Goal: Obtain resource: Download file/media

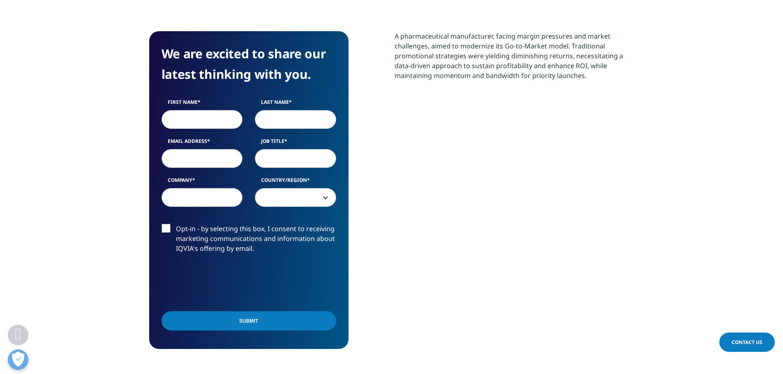
scroll to position [370, 0]
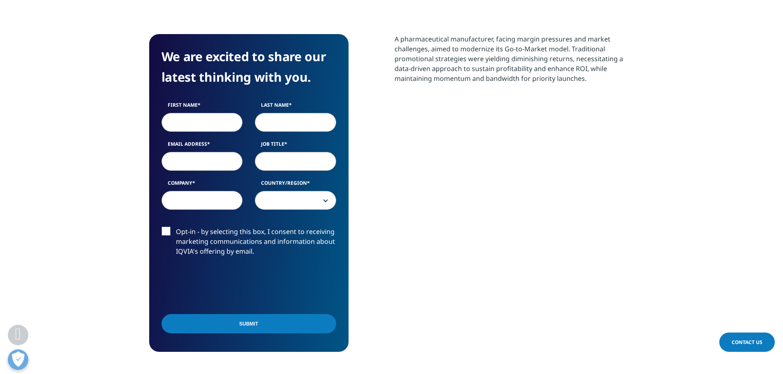
click at [205, 125] on input "First Name" at bounding box center [202, 122] width 81 height 19
type input "heidi"
click at [297, 129] on input "Last Name" at bounding box center [295, 122] width 81 height 19
type input "Takla"
click at [206, 160] on input "Email Address" at bounding box center [202, 161] width 81 height 19
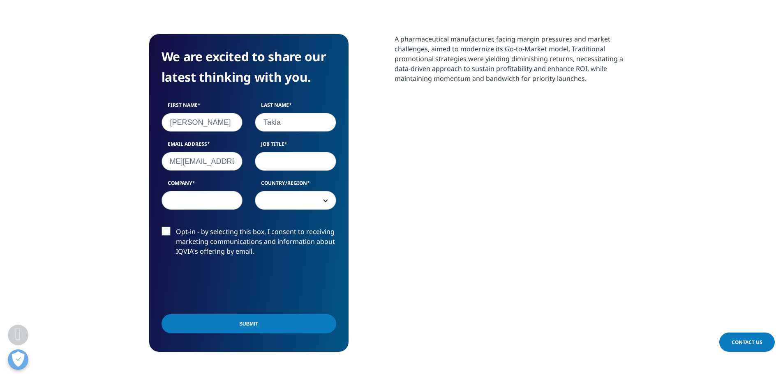
scroll to position [0, 52]
type input "Heidi.takla@lifespacegroup.com.au"
click at [187, 164] on input "Heidi.takla@lifespacegroup.com.au" at bounding box center [202, 161] width 81 height 19
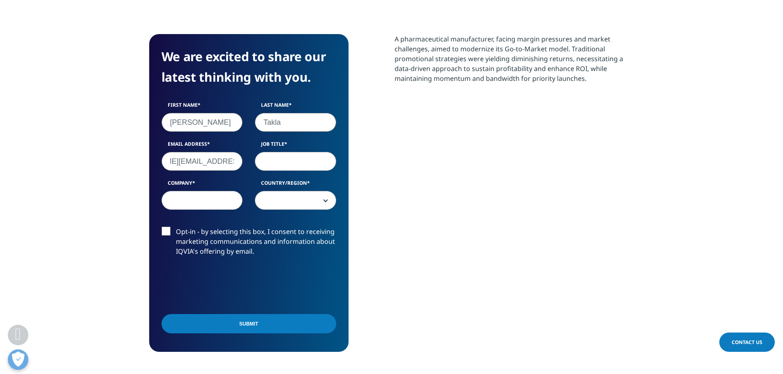
drag, startPoint x: 183, startPoint y: 164, endPoint x: 307, endPoint y: 172, distance: 123.9
click at [307, 172] on div "First Name heidi Last Name Takla Email Address Heidi.takla@lifespacegroup.com.a…" at bounding box center [248, 160] width 187 height 117
click at [210, 165] on input "Heidi.takla@lifespacegroup.com.au" at bounding box center [202, 161] width 81 height 19
click at [202, 196] on input "Company" at bounding box center [202, 200] width 81 height 19
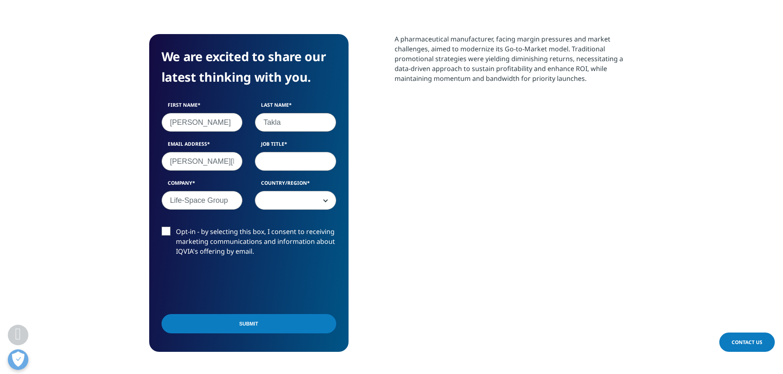
type input "Life-Space Group"
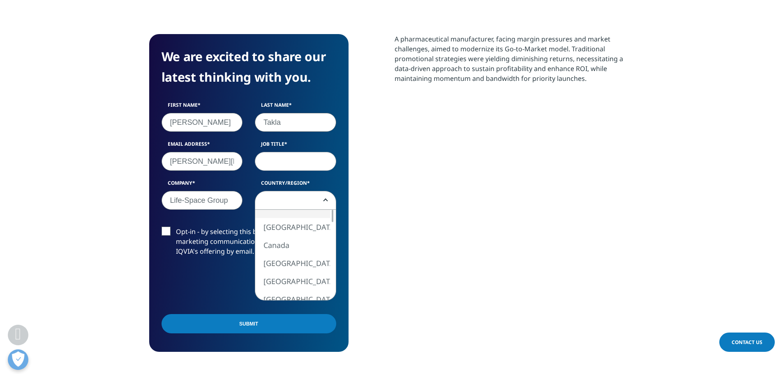
click at [306, 198] on span at bounding box center [295, 201] width 81 height 19
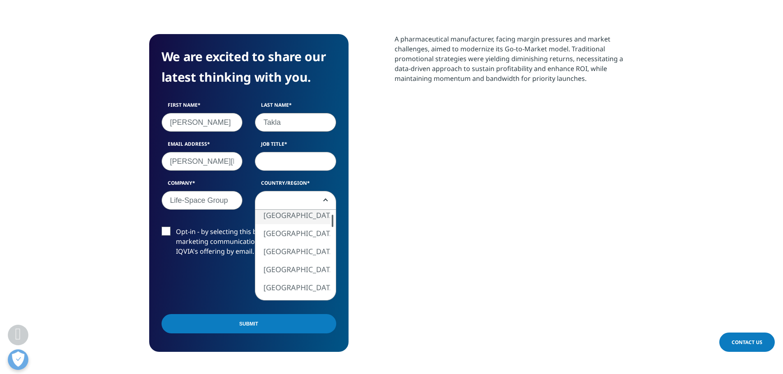
select select "Australia"
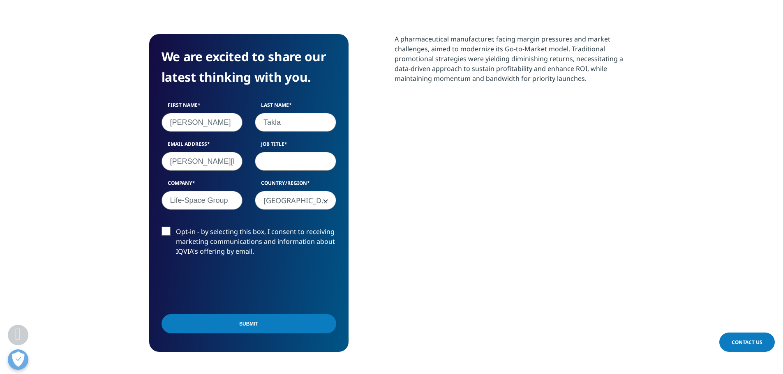
click at [288, 168] on input "Job Title" at bounding box center [295, 161] width 81 height 19
click at [303, 162] on input "Job Title" at bounding box center [295, 161] width 81 height 19
click at [302, 160] on input "Job Title" at bounding box center [295, 161] width 81 height 19
type input "Insights"
click at [270, 331] on input "Submit" at bounding box center [249, 323] width 175 height 19
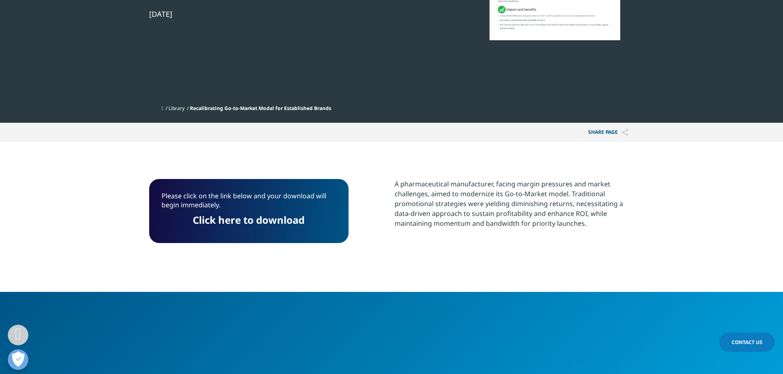
scroll to position [211, 0]
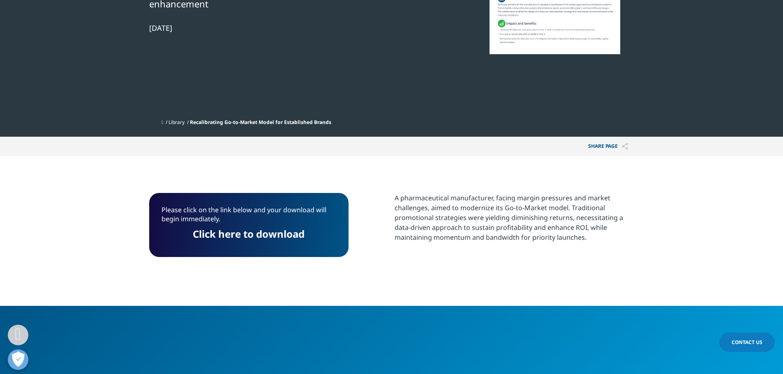
click at [269, 234] on link "Click here to download" at bounding box center [249, 234] width 112 height 14
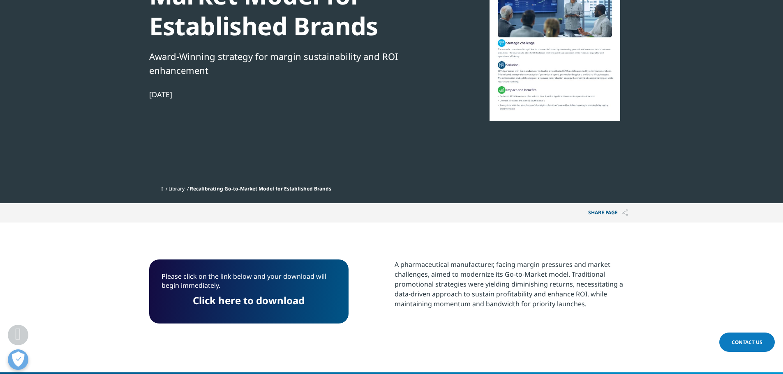
scroll to position [0, 0]
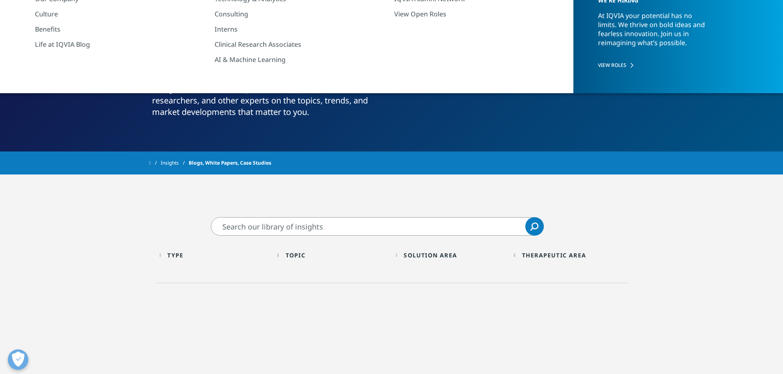
scroll to position [67, 0]
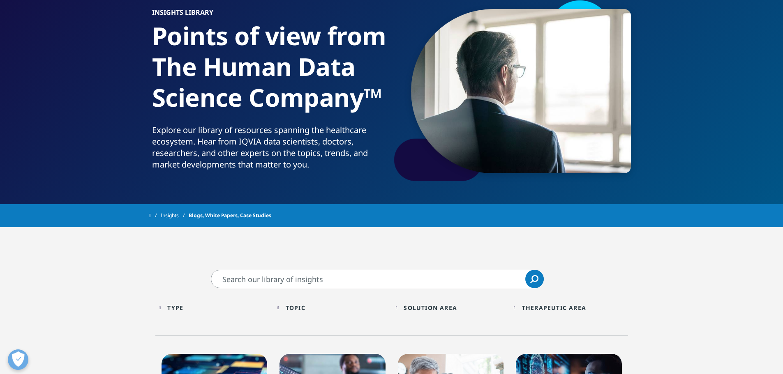
click at [305, 276] on input "Search" at bounding box center [377, 279] width 333 height 18
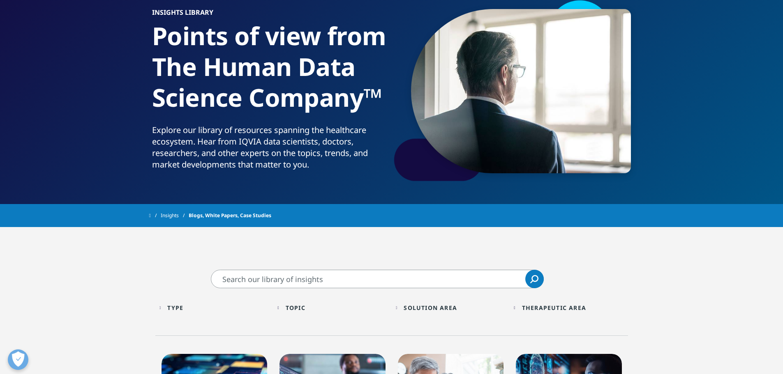
click at [299, 305] on div "Topic" at bounding box center [296, 308] width 20 height 8
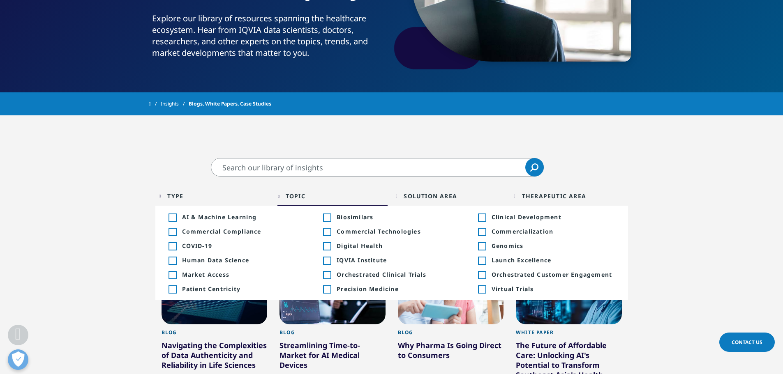
scroll to position [190, 0]
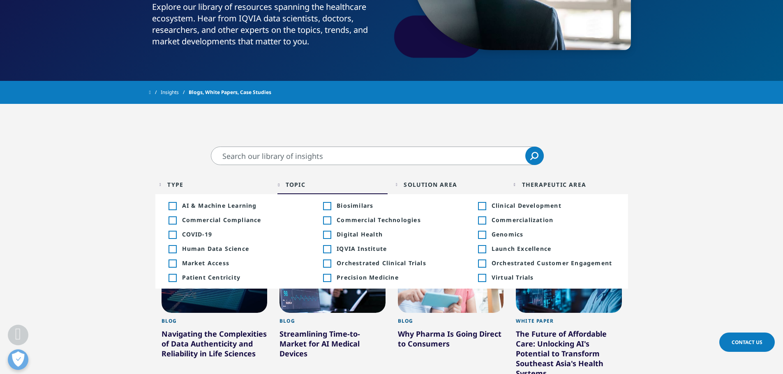
click at [402, 185] on div "Solution Area Loading Clear Or/And Operator" at bounding box center [451, 184] width 110 height 19
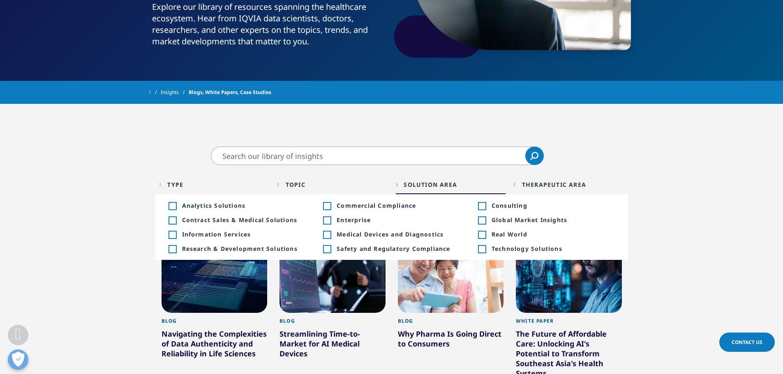
click at [543, 187] on div "Therapeutic Area" at bounding box center [554, 185] width 64 height 8
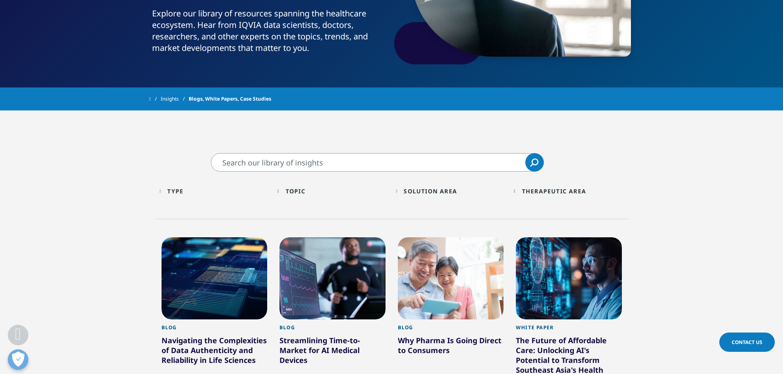
scroll to position [0, 0]
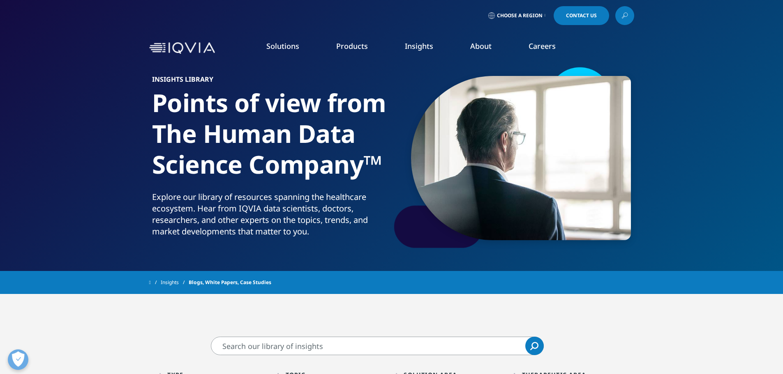
click at [179, 276] on link "Insights" at bounding box center [175, 282] width 28 height 15
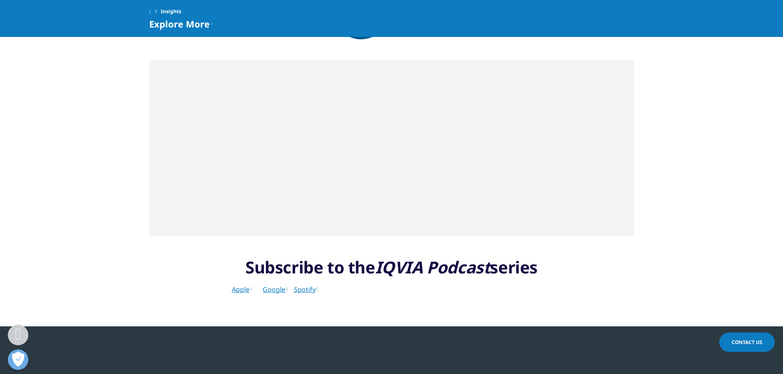
scroll to position [493, 0]
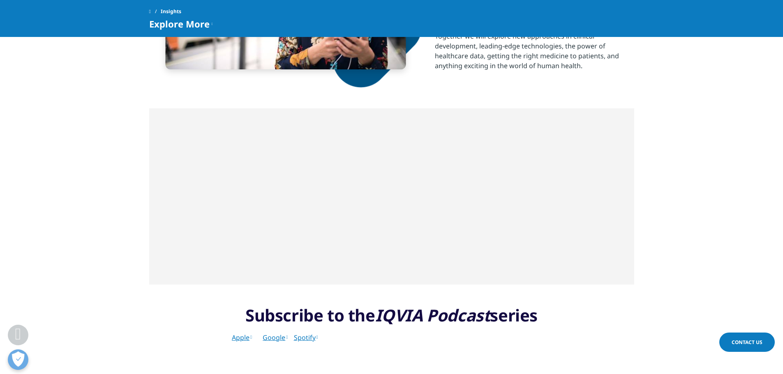
drag, startPoint x: 446, startPoint y: 314, endPoint x: 776, endPoint y: 199, distance: 349.1
click at [776, 199] on div at bounding box center [391, 196] width 783 height 176
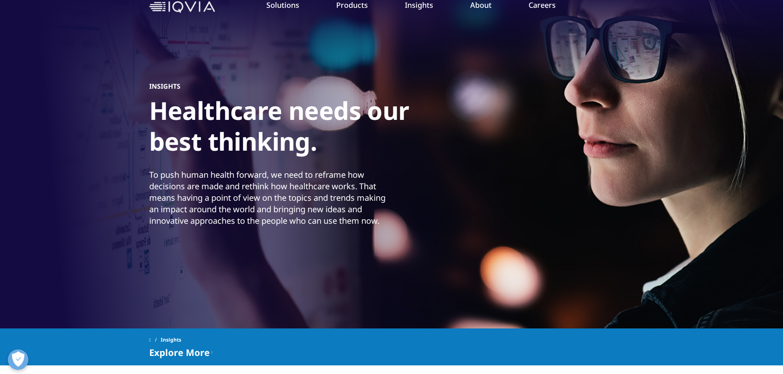
scroll to position [0, 0]
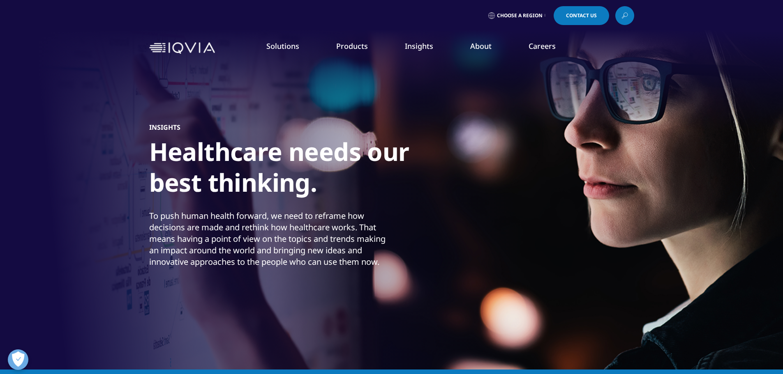
click at [210, 135] on link "Consumer Health" at bounding box center [251, 135] width 132 height 9
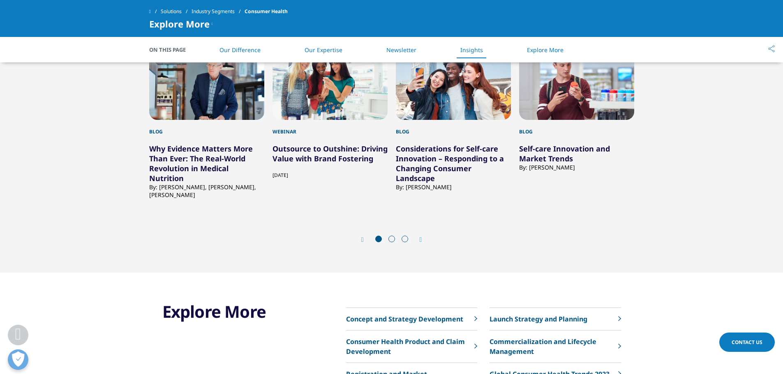
scroll to position [904, 0]
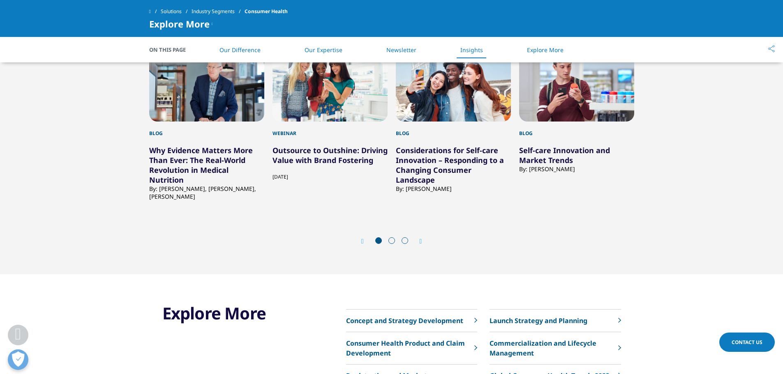
click at [391, 242] on span at bounding box center [391, 241] width 7 height 7
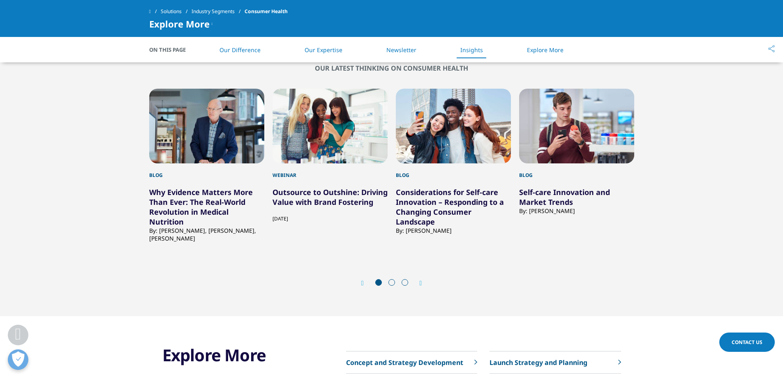
scroll to position [863, 0]
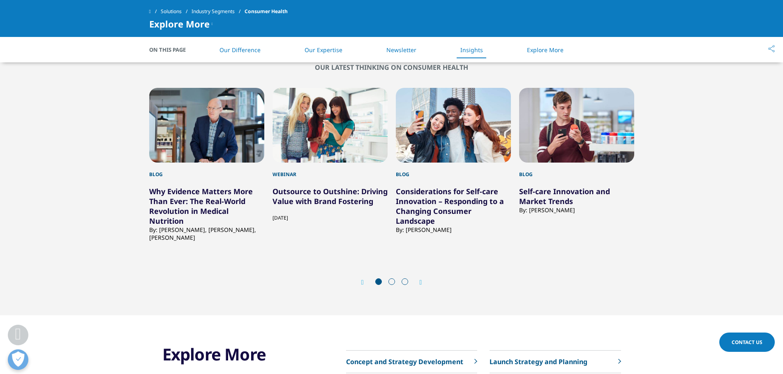
click at [391, 282] on span at bounding box center [391, 282] width 7 height 7
click at [422, 283] on icon "Next slide" at bounding box center [421, 282] width 2 height 7
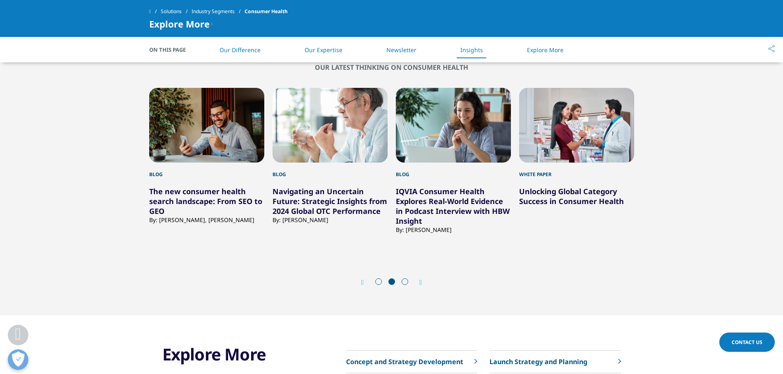
click at [422, 283] on icon "Next slide" at bounding box center [421, 282] width 2 height 7
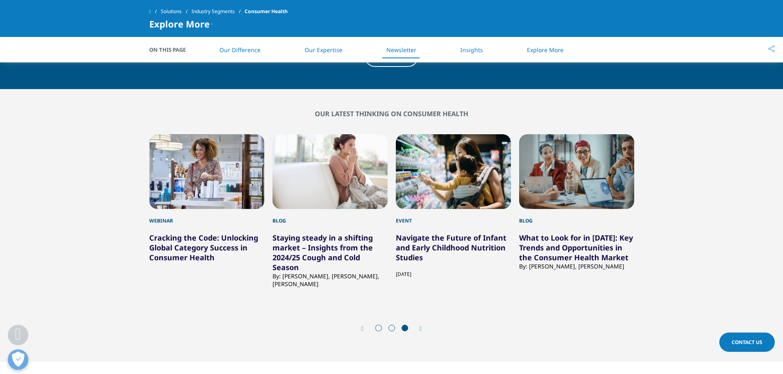
scroll to position [822, 0]
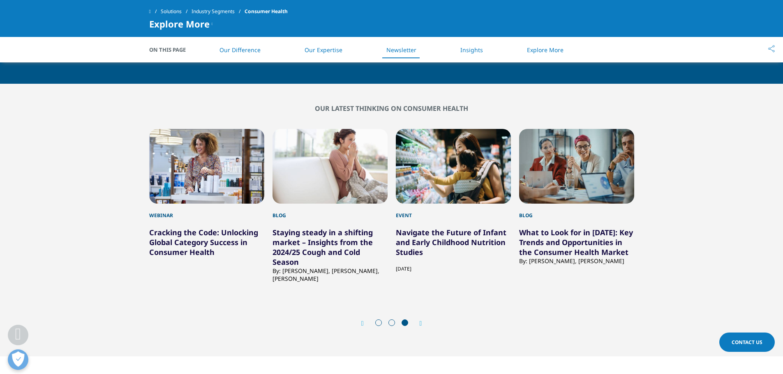
click at [453, 52] on li "Insights" at bounding box center [471, 50] width 39 height 24
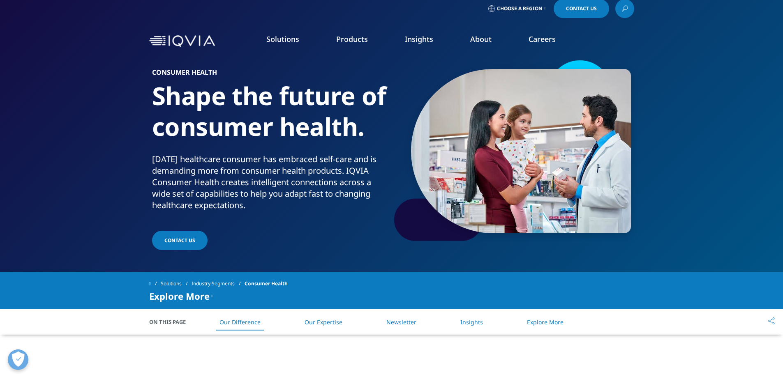
scroll to position [0, 0]
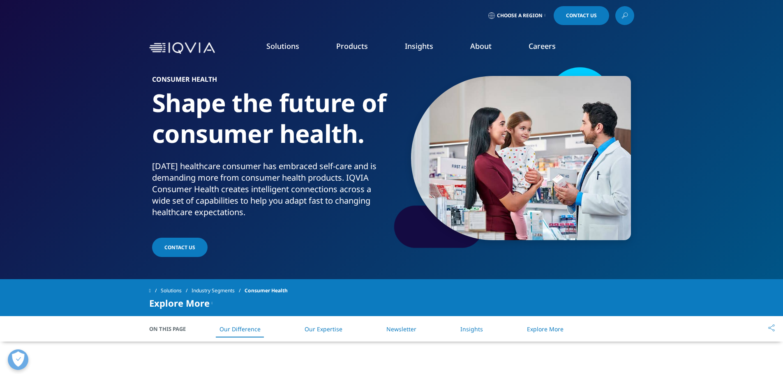
click at [464, 332] on link "Insights" at bounding box center [471, 329] width 23 height 8
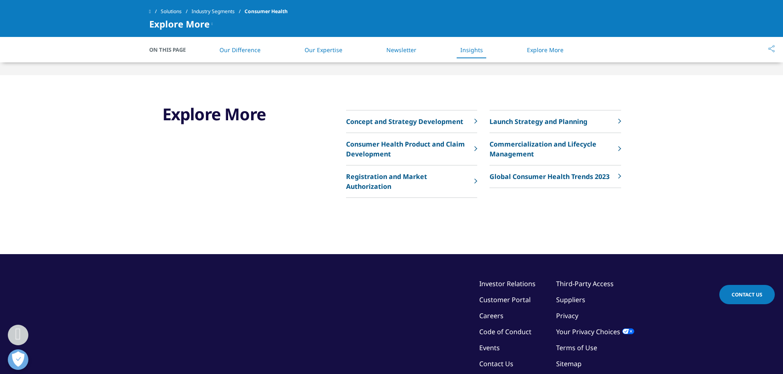
scroll to position [1123, 0]
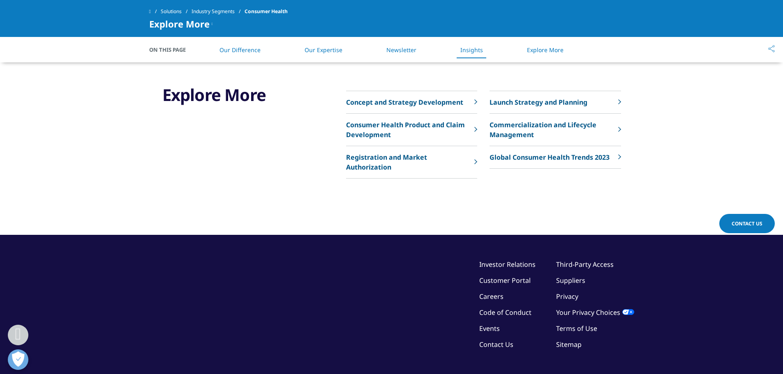
click at [445, 122] on p "Consumer Health Product and Claim Development" at bounding box center [408, 130] width 124 height 20
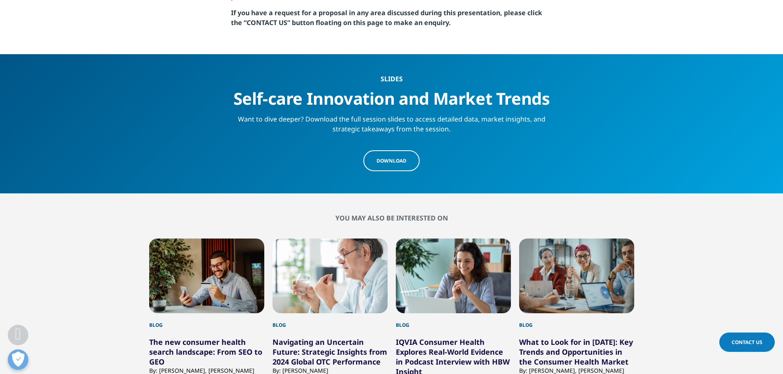
scroll to position [1233, 0]
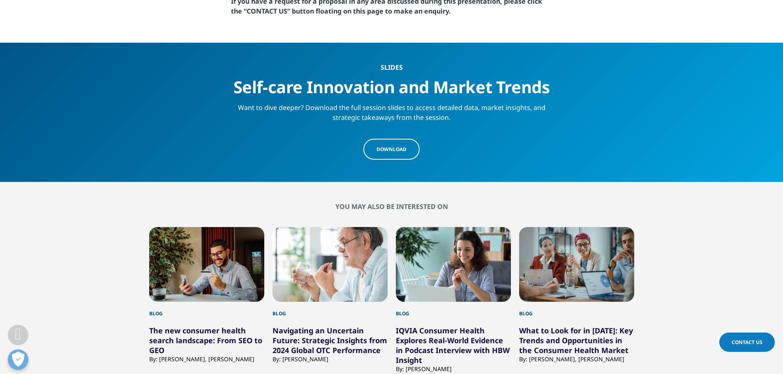
click at [393, 150] on span "Download" at bounding box center [391, 149] width 30 height 7
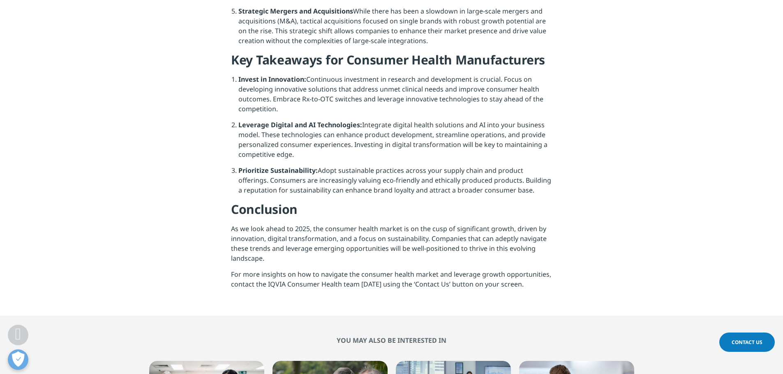
scroll to position [1151, 0]
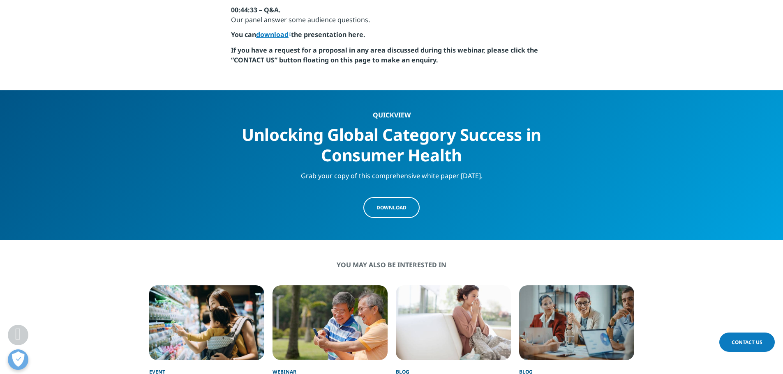
scroll to position [1027, 0]
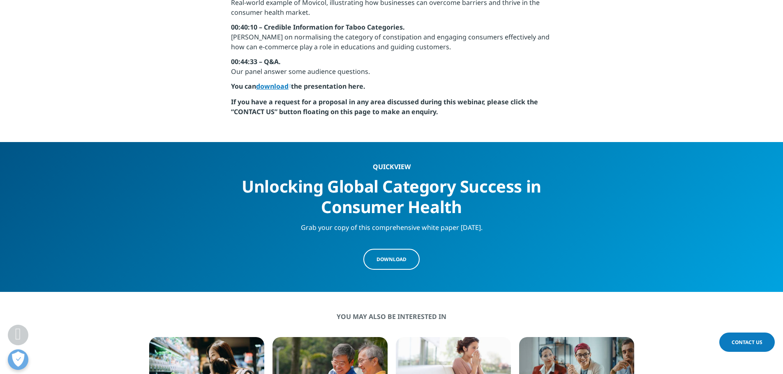
click at [282, 86] on link "download" at bounding box center [273, 86] width 35 height 9
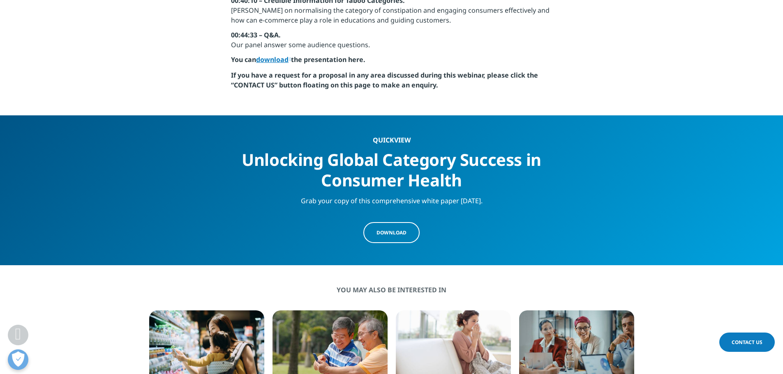
scroll to position [1069, 0]
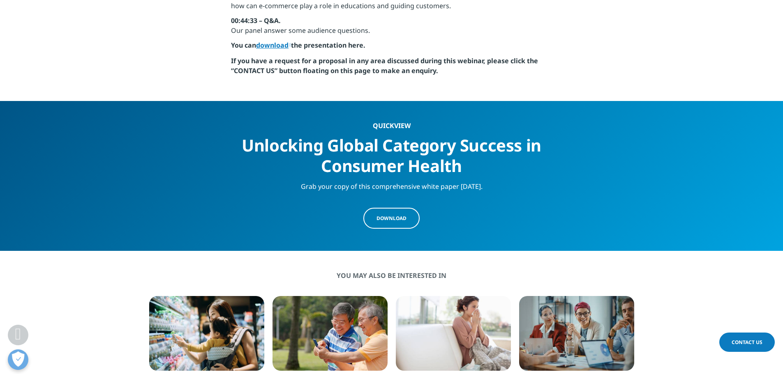
drag, startPoint x: 399, startPoint y: 220, endPoint x: 473, endPoint y: 218, distance: 74.4
click at [399, 220] on span "Download" at bounding box center [391, 218] width 30 height 7
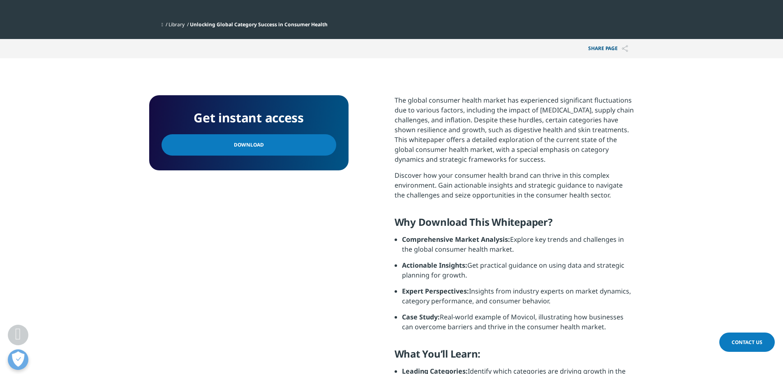
scroll to position [288, 0]
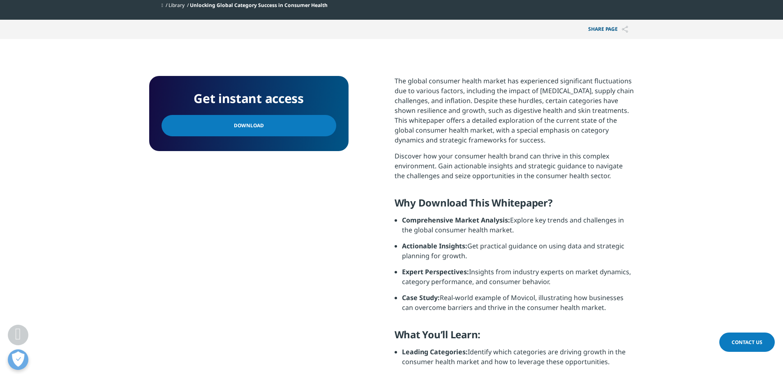
click at [289, 133] on link "Download" at bounding box center [249, 125] width 175 height 21
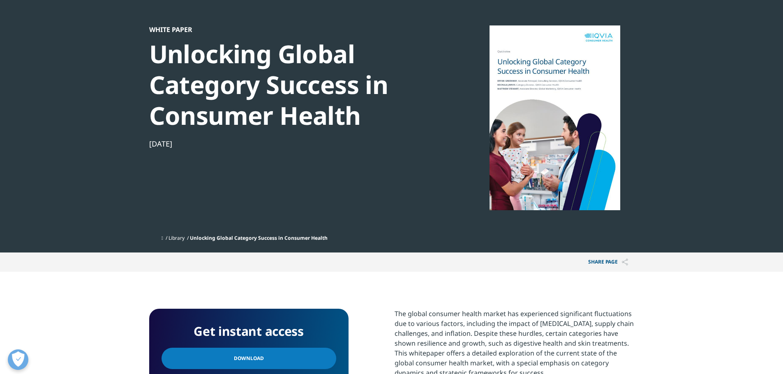
scroll to position [0, 0]
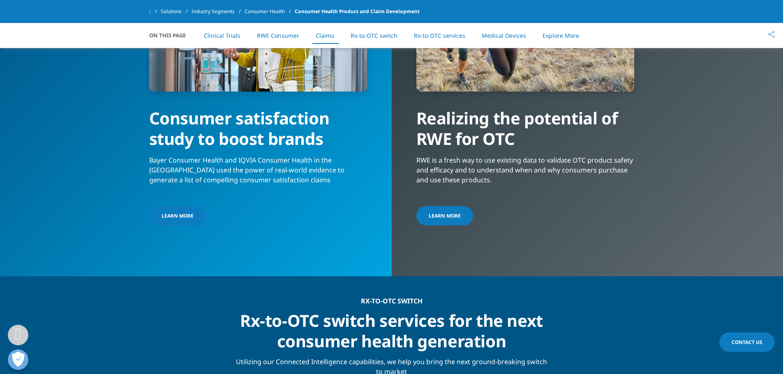
scroll to position [1941, 0]
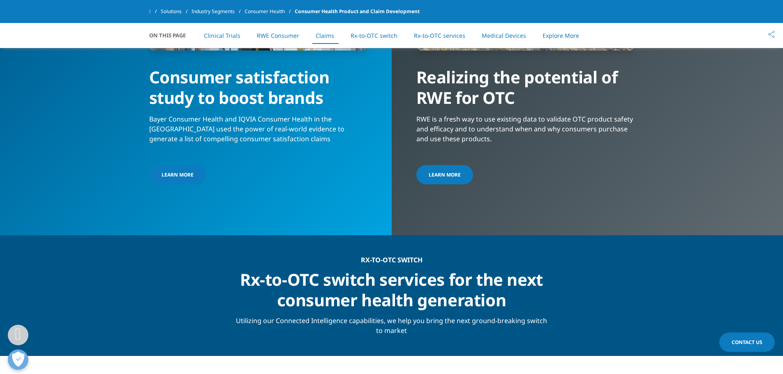
click at [187, 171] on span "LEARN MORE" at bounding box center [178, 174] width 32 height 7
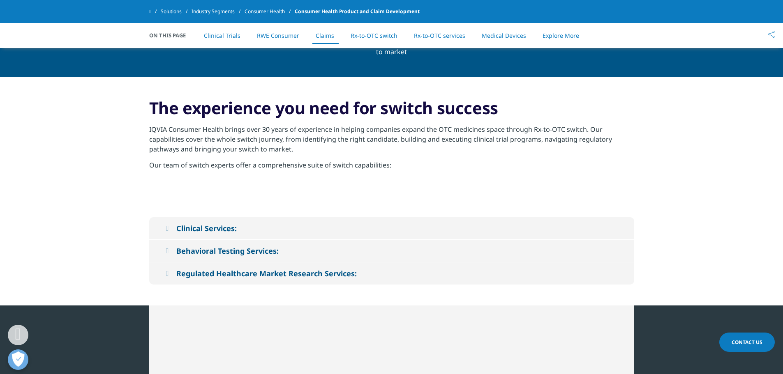
scroll to position [2105, 0]
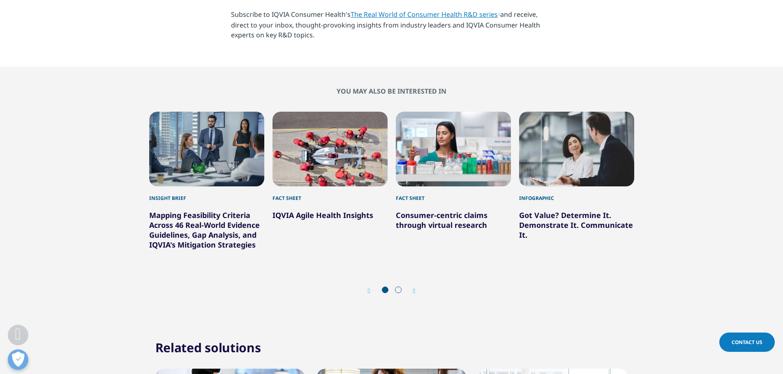
scroll to position [1274, 0]
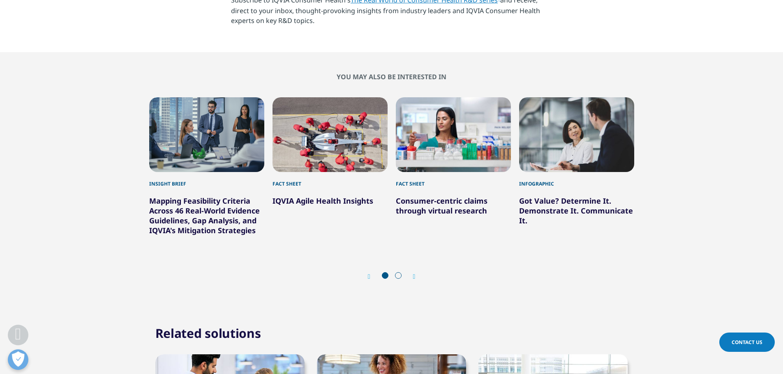
click at [561, 210] on div "Got Value? Determine It. Demonstrate It. Communicate It." at bounding box center [576, 207] width 115 height 38
click at [586, 199] on link "Got Value? Determine It. Demonstrate It. Communicate It." at bounding box center [576, 211] width 114 height 30
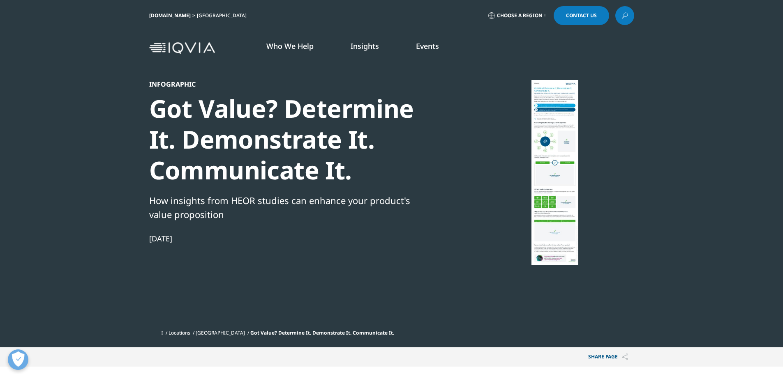
click at [518, 17] on span "Choose a Region" at bounding box center [520, 15] width 46 height 7
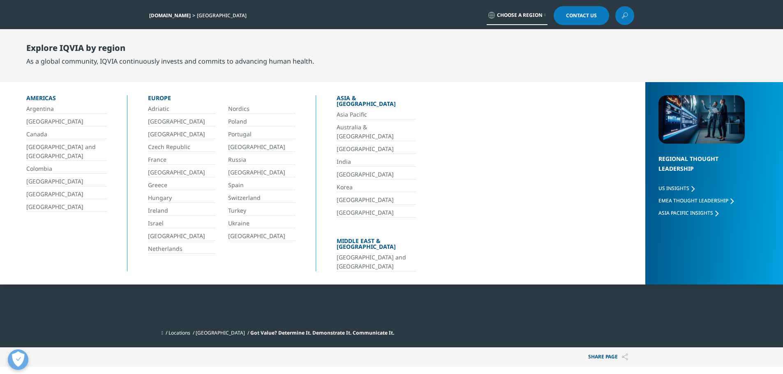
click at [353, 110] on link "Asia Pacific" at bounding box center [376, 114] width 79 height 9
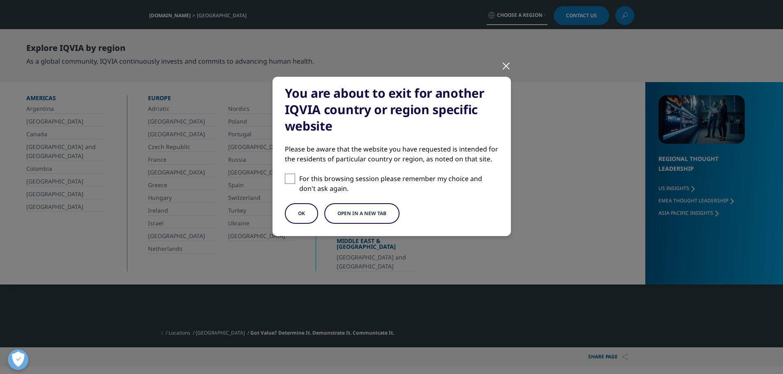
click at [298, 219] on button "OK" at bounding box center [301, 213] width 33 height 21
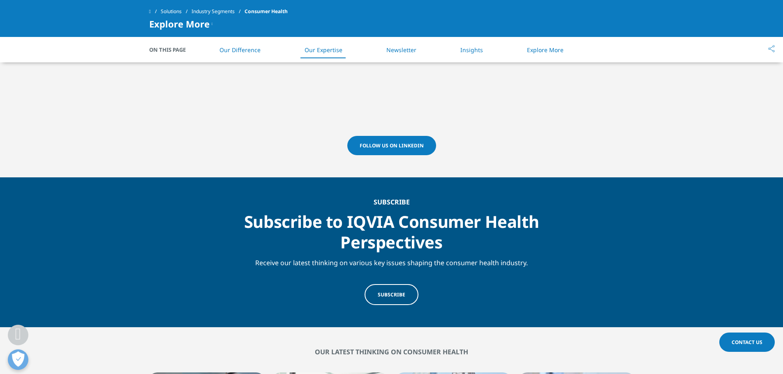
scroll to position [578, 0]
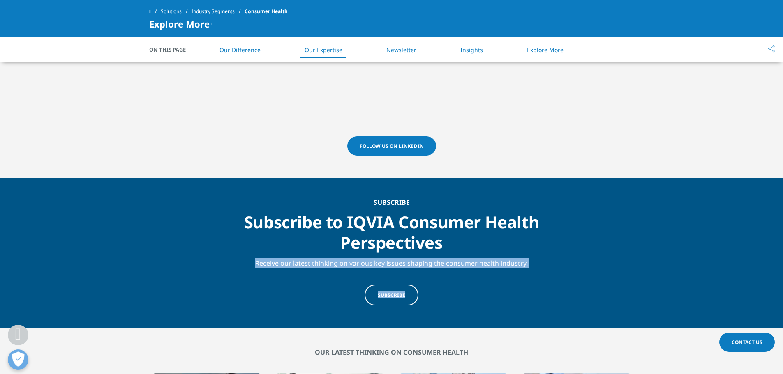
drag, startPoint x: 255, startPoint y: 266, endPoint x: 549, endPoint y: 275, distance: 293.6
click at [549, 275] on div "subscribe Subscribe to IQVIA Consumer Health Perspectives Receive our latest th…" at bounding box center [391, 252] width 317 height 109
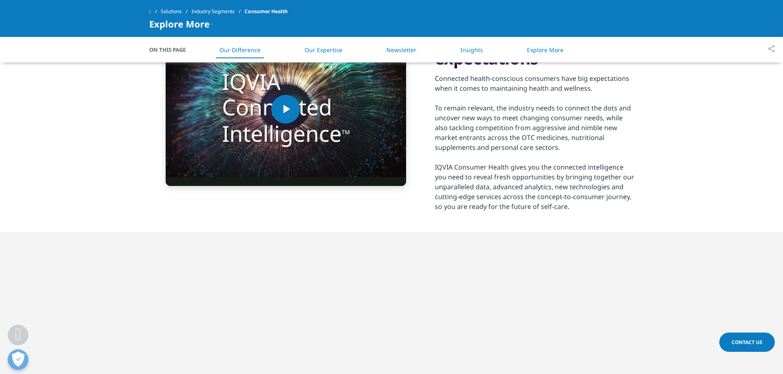
scroll to position [290, 0]
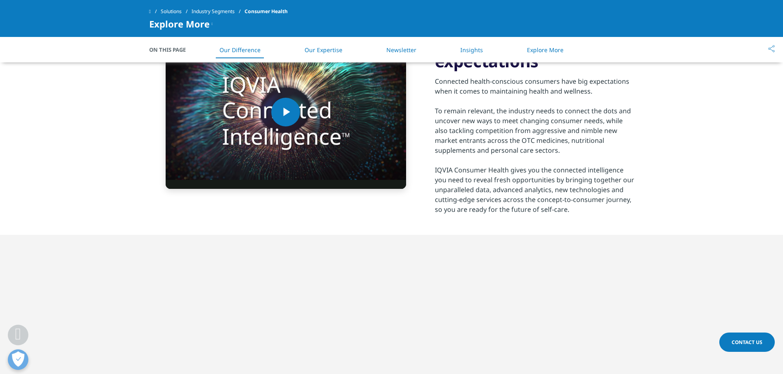
click at [468, 48] on link "Insights" at bounding box center [471, 50] width 23 height 8
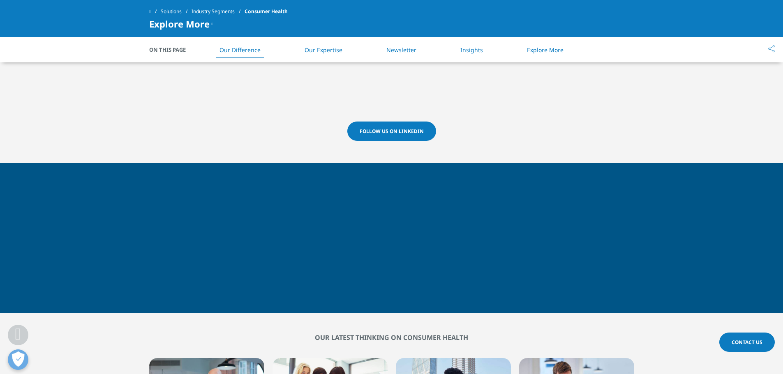
scroll to position [264, 0]
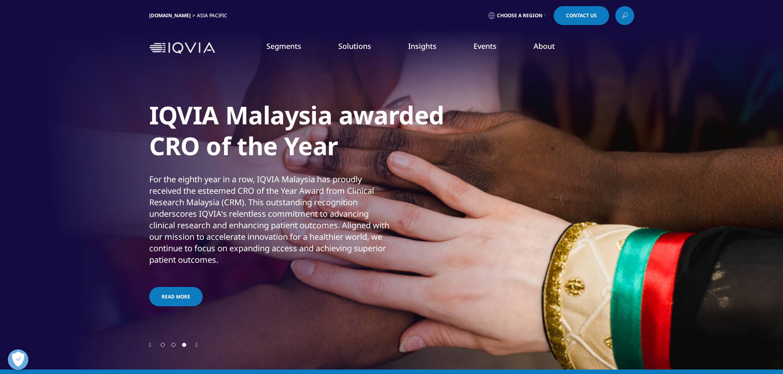
click at [215, 143] on link "Discover Insights" at bounding box center [279, 140] width 163 height 7
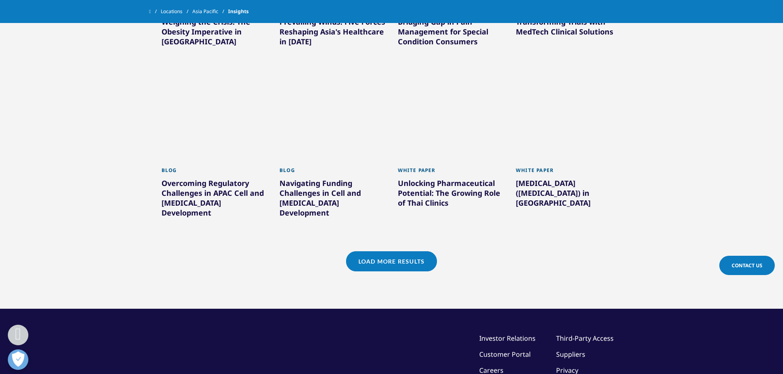
scroll to position [575, 0]
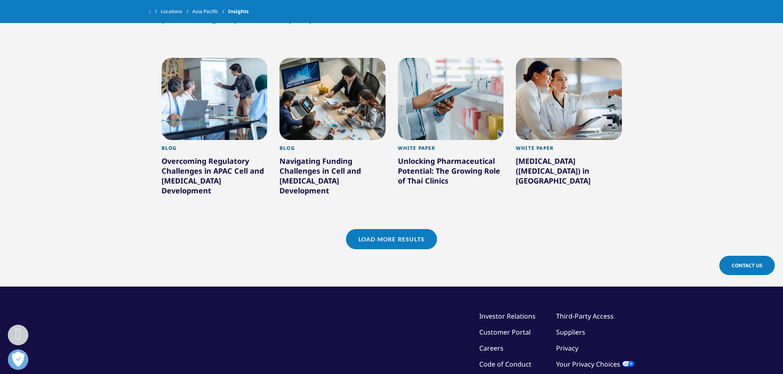
click at [382, 229] on link "Load More Results" at bounding box center [391, 239] width 91 height 20
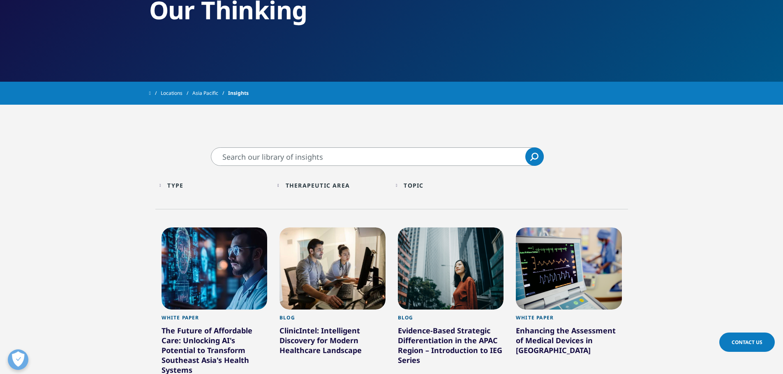
scroll to position [0, 0]
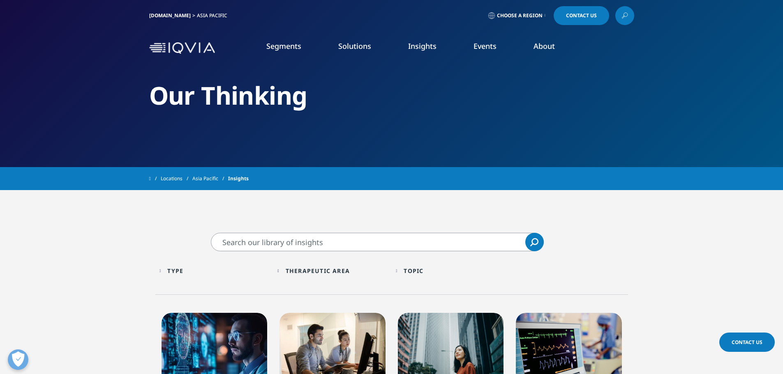
click at [520, 20] on link "Choose a Region" at bounding box center [517, 15] width 61 height 19
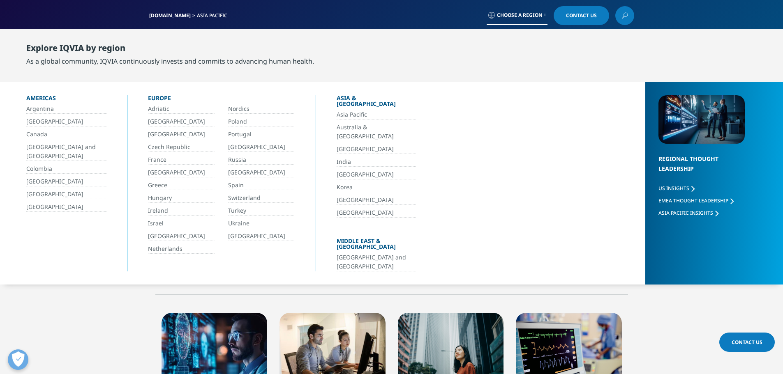
click at [344, 123] on link "Australia & [GEOGRAPHIC_DATA]" at bounding box center [376, 132] width 79 height 18
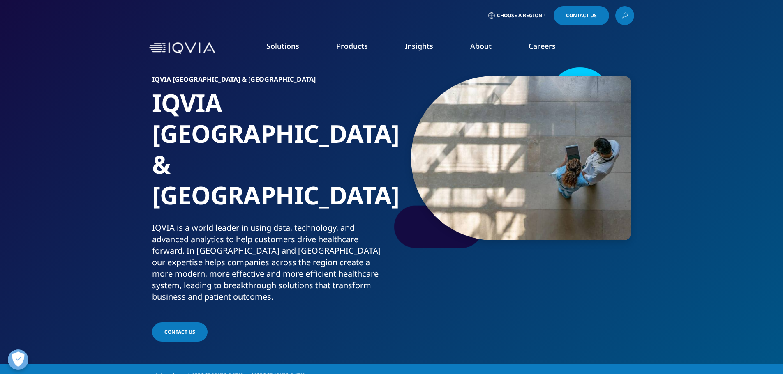
click at [63, 141] on link "DISCOVER INSIGHTS" at bounding box center [116, 140] width 163 height 7
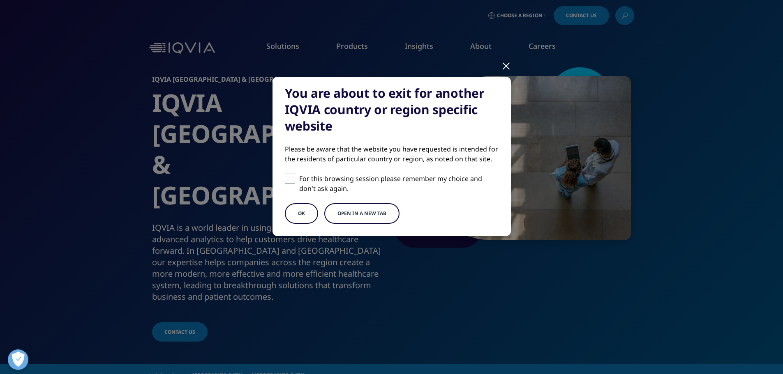
click at [307, 215] on button "OK" at bounding box center [301, 213] width 33 height 21
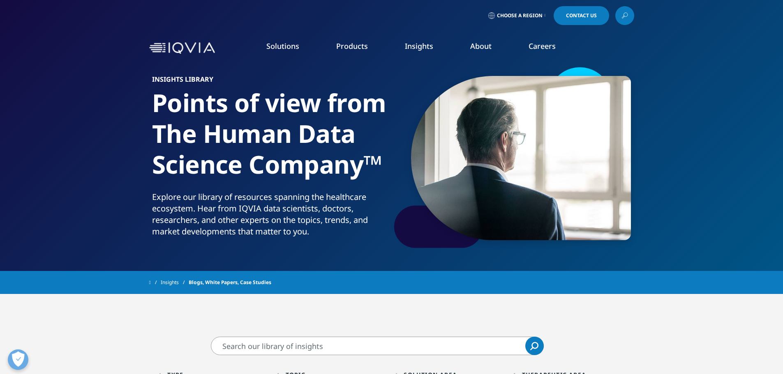
click at [540, 12] on link "Choose a Region" at bounding box center [517, 15] width 61 height 19
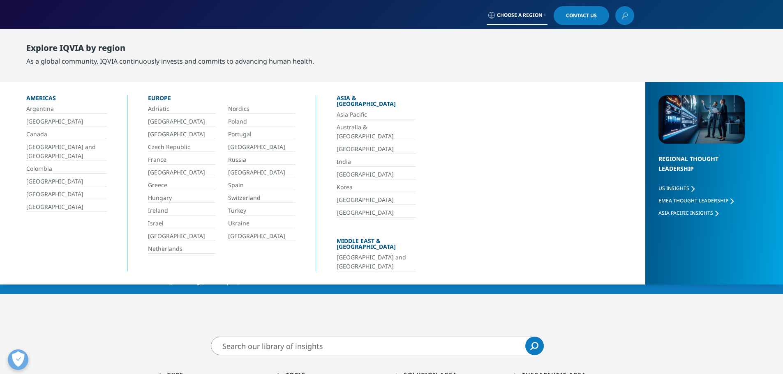
click at [364, 123] on link "Australia & [GEOGRAPHIC_DATA]" at bounding box center [376, 132] width 79 height 18
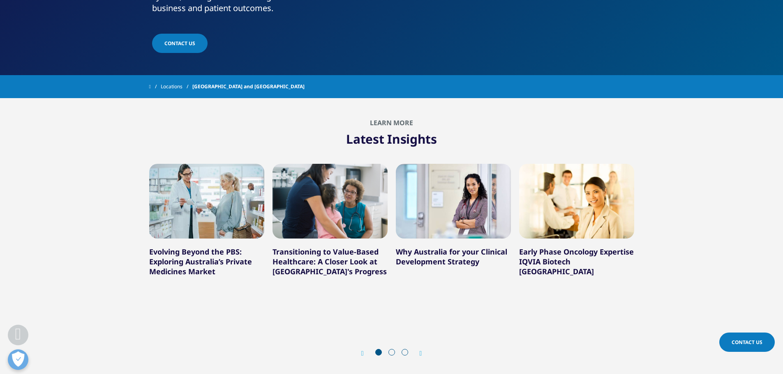
scroll to position [288, 0]
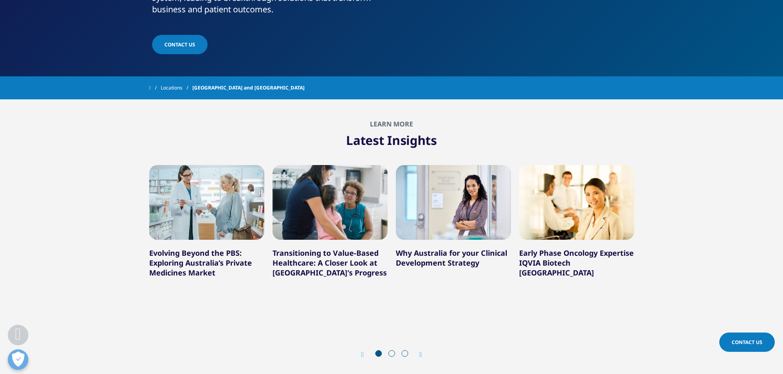
click at [422, 352] on icon "Next slide" at bounding box center [421, 355] width 2 height 7
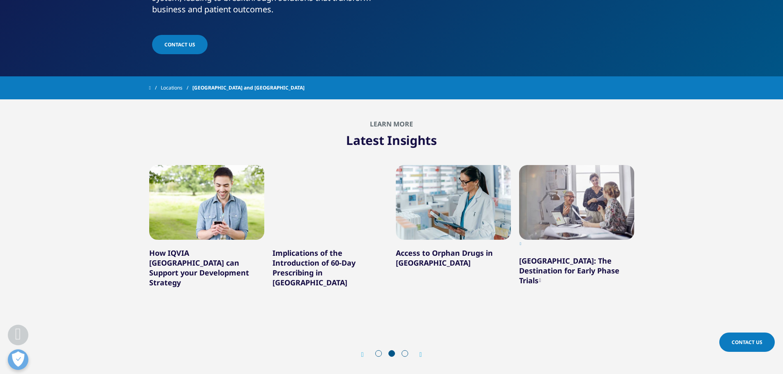
click at [422, 352] on icon "Next slide" at bounding box center [421, 355] width 2 height 7
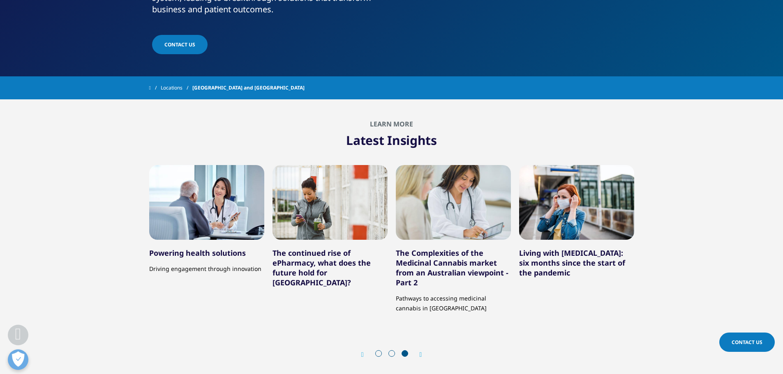
click at [422, 352] on icon "Next slide" at bounding box center [421, 355] width 2 height 7
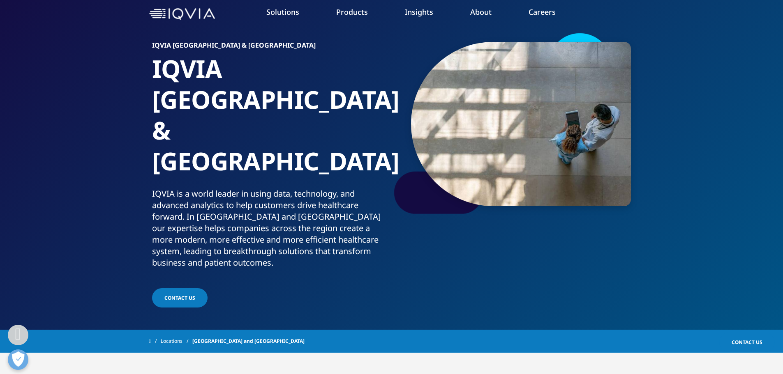
scroll to position [0, 0]
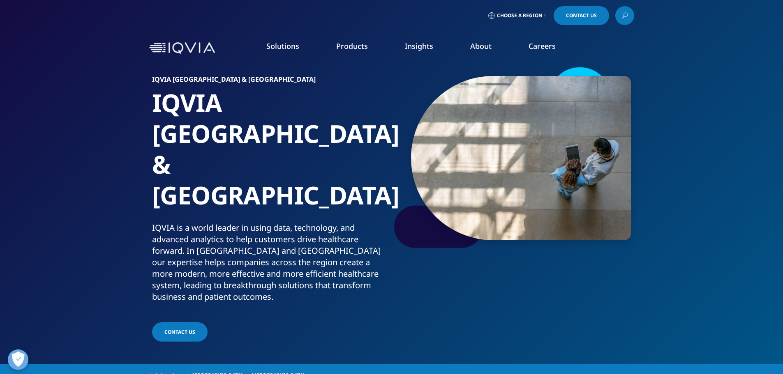
click at [391, 189] on div "INSTITUTE REPORT Global Trends in R&D 2025 READ MORE" at bounding box center [412, 147] width 77 height 131
click at [72, 138] on link "DISCOVER INSIGHTS" at bounding box center [116, 140] width 163 height 7
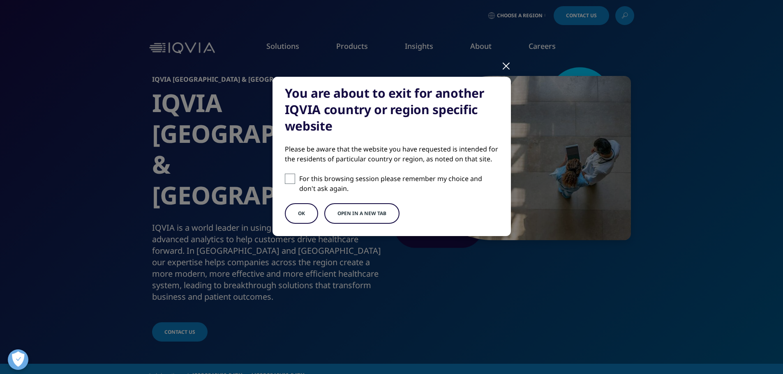
click at [297, 206] on button "OK" at bounding box center [301, 213] width 33 height 21
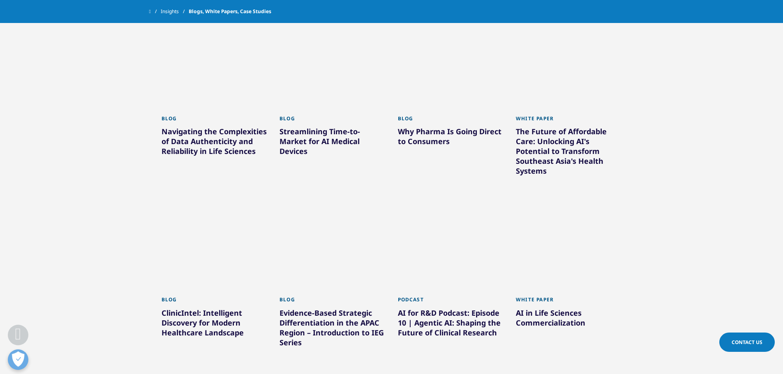
scroll to position [123, 0]
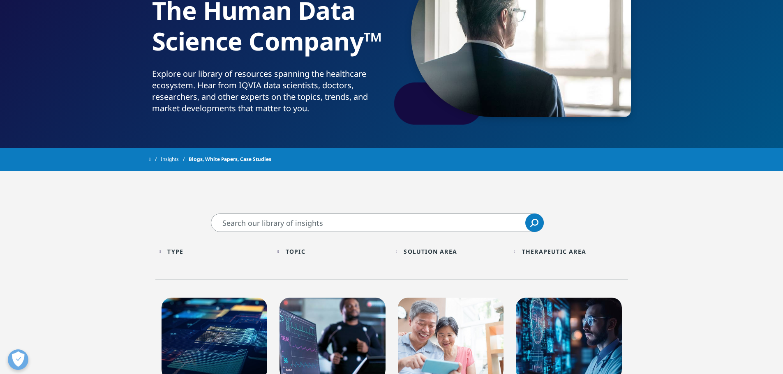
click at [279, 222] on input "Search" at bounding box center [377, 223] width 333 height 18
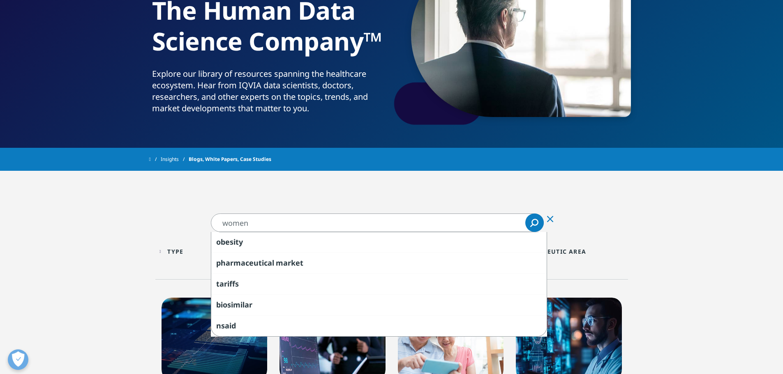
type input "women"
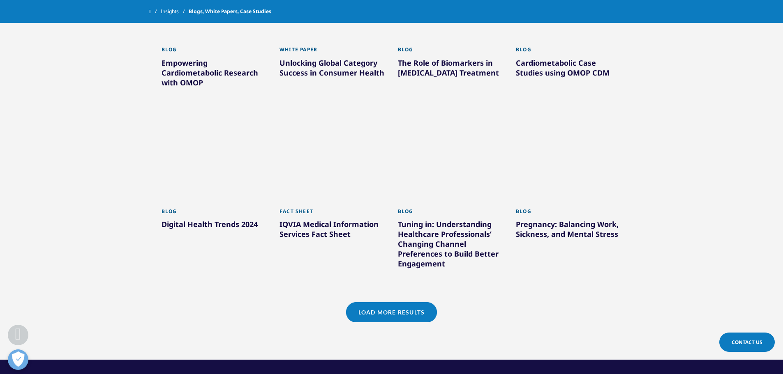
scroll to position [658, 0]
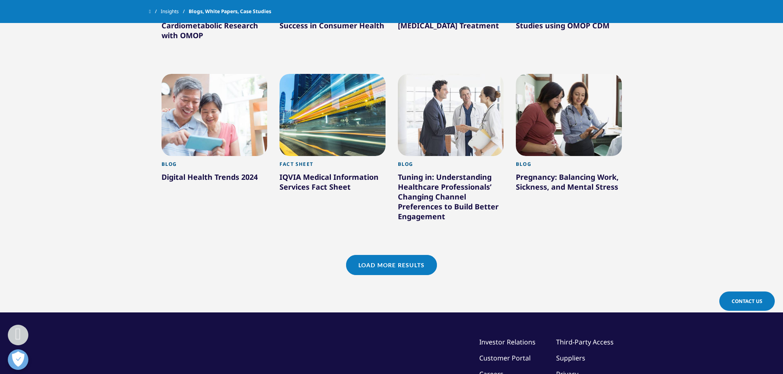
drag, startPoint x: 403, startPoint y: 262, endPoint x: 506, endPoint y: 248, distance: 104.1
click at [403, 262] on link "Load More Results" at bounding box center [391, 265] width 91 height 20
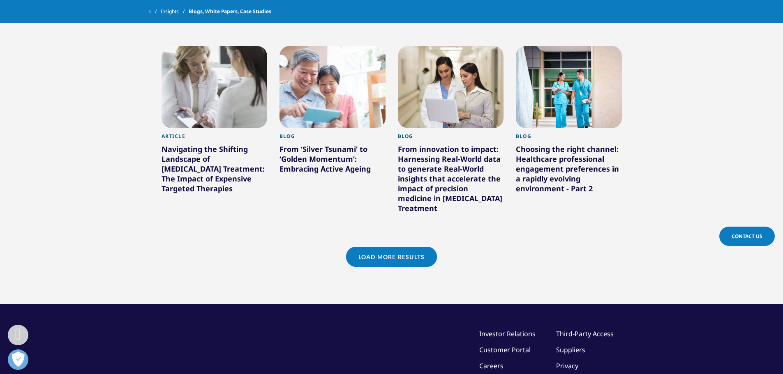
scroll to position [1274, 0]
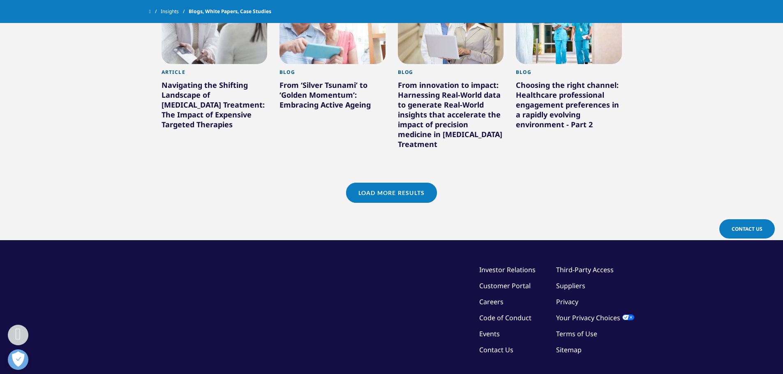
drag, startPoint x: 415, startPoint y: 195, endPoint x: 422, endPoint y: 194, distance: 7.8
click at [415, 194] on link "Load More Results" at bounding box center [391, 193] width 91 height 20
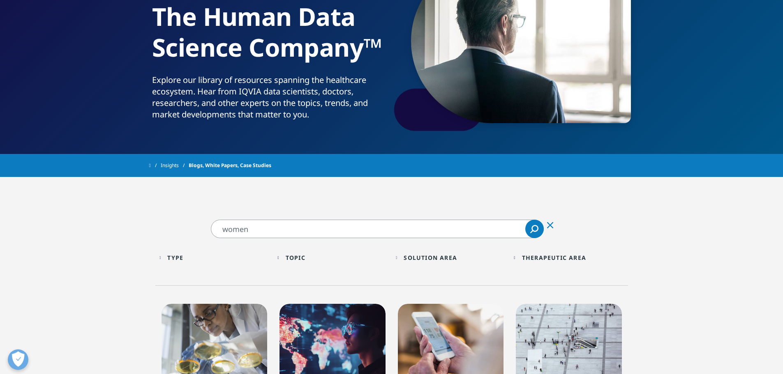
scroll to position [118, 0]
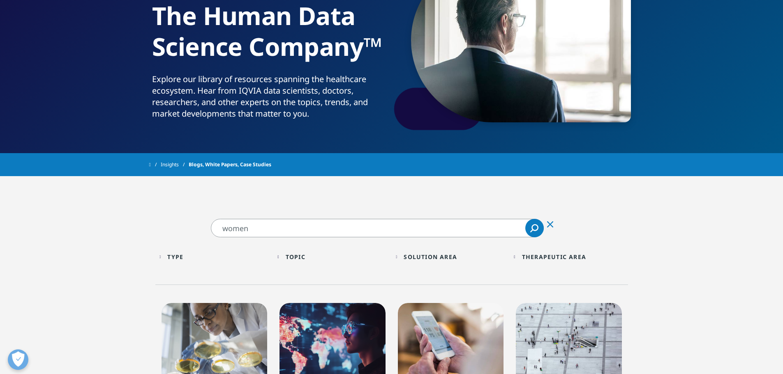
click at [401, 257] on div "Solution Area Loading Clear Or/And Operator" at bounding box center [451, 256] width 110 height 19
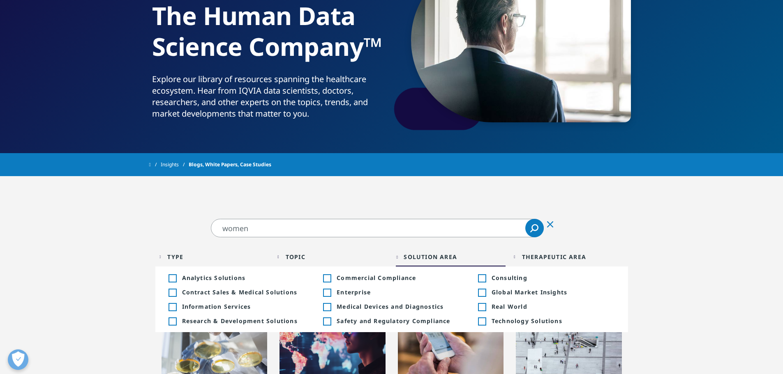
click at [537, 256] on div "Therapeutic Area" at bounding box center [554, 257] width 64 height 8
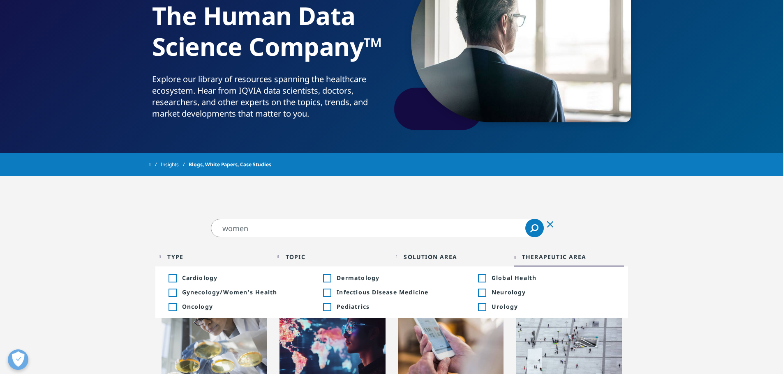
click at [228, 293] on span "Gynecology/Women's Health" at bounding box center [243, 292] width 123 height 8
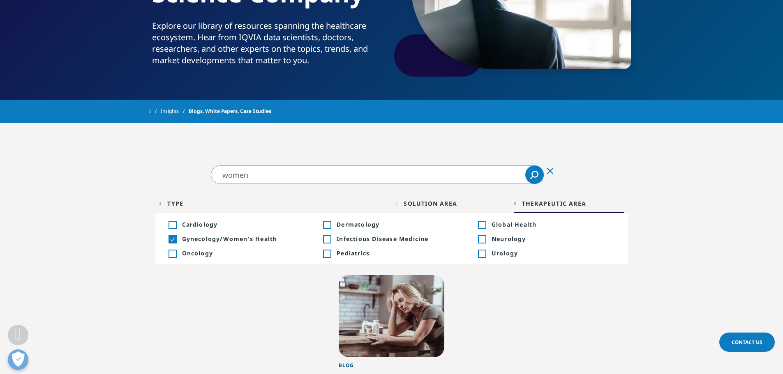
scroll to position [159, 0]
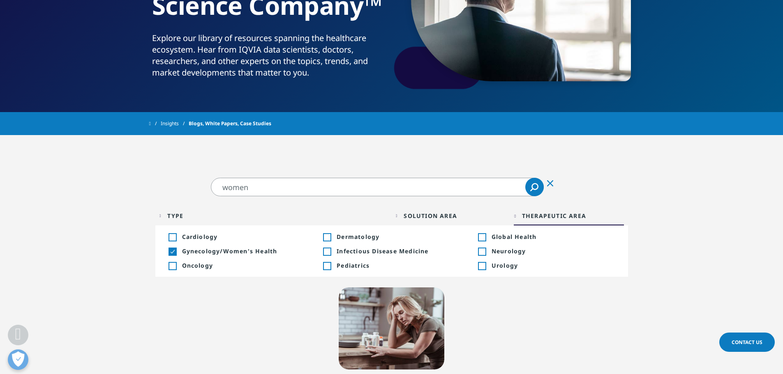
click at [200, 247] on span "Gynecology/Women's Health" at bounding box center [243, 251] width 123 height 8
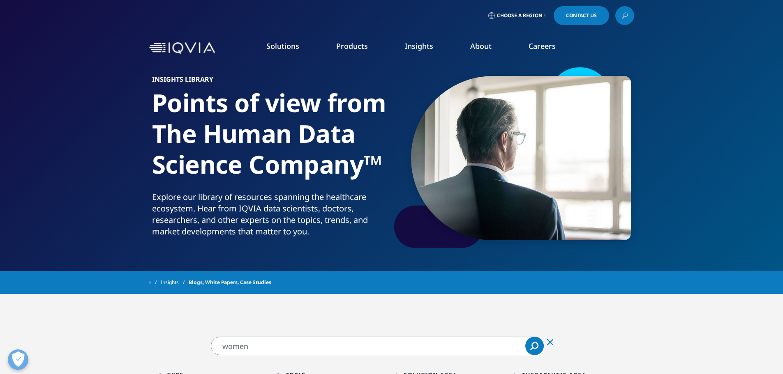
click at [508, 19] on link "Choose a Region" at bounding box center [517, 15] width 61 height 19
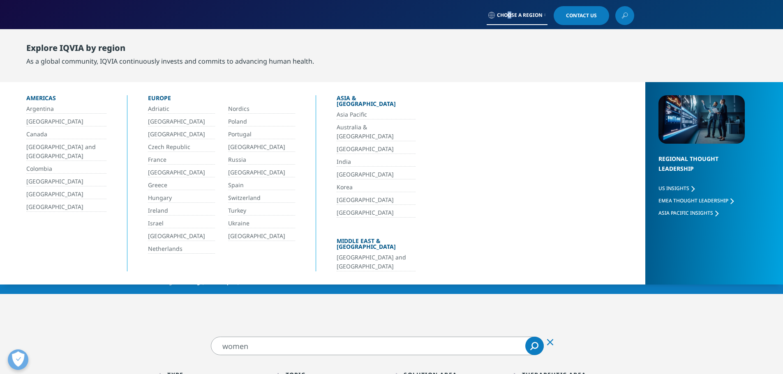
click at [354, 123] on link "Australia & [GEOGRAPHIC_DATA]" at bounding box center [376, 132] width 79 height 18
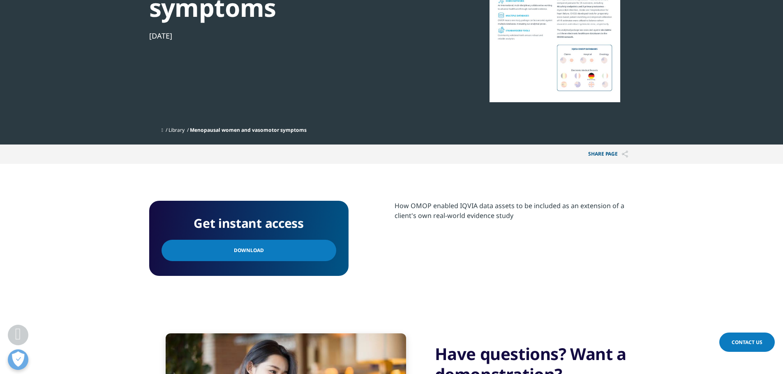
scroll to position [143, 0]
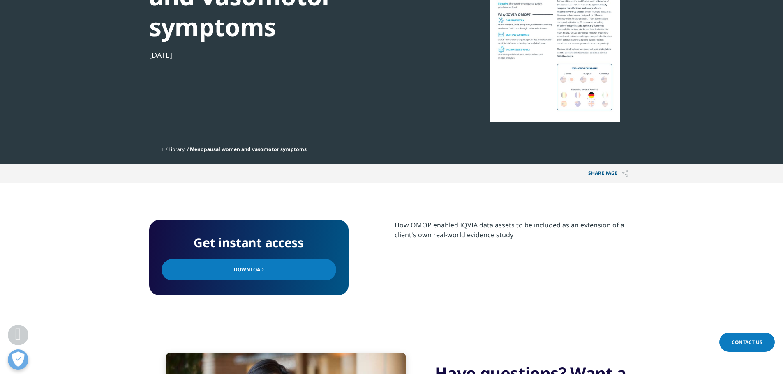
click at [280, 271] on link "Download" at bounding box center [249, 269] width 175 height 21
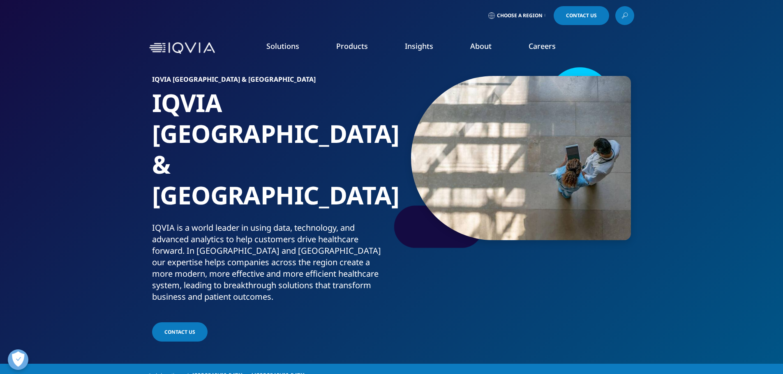
click at [507, 14] on span "Choose a Region" at bounding box center [520, 15] width 46 height 7
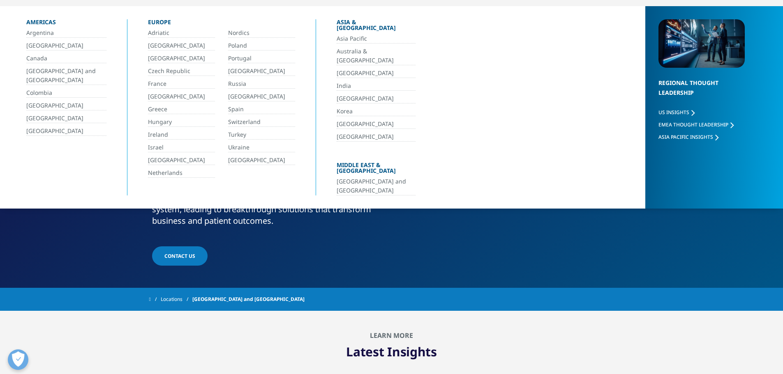
scroll to position [82, 0]
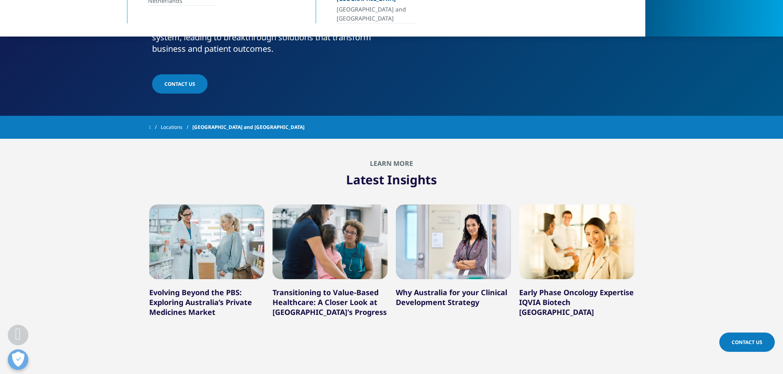
scroll to position [288, 0]
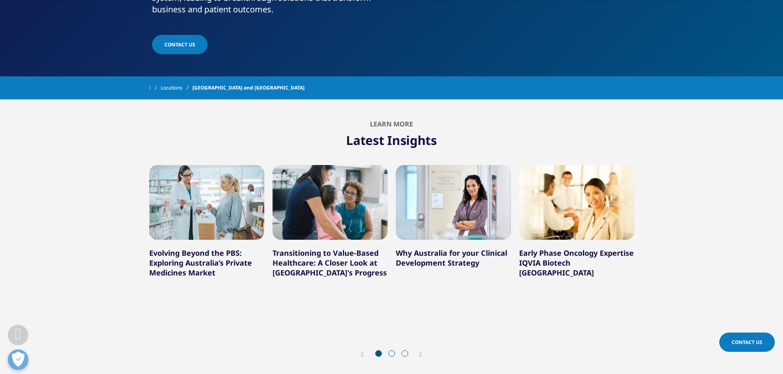
click at [619, 267] on div "Evolving Beyond the PBS: Exploring Australia’s Private Medicines Market Transit…" at bounding box center [391, 258] width 485 height 218
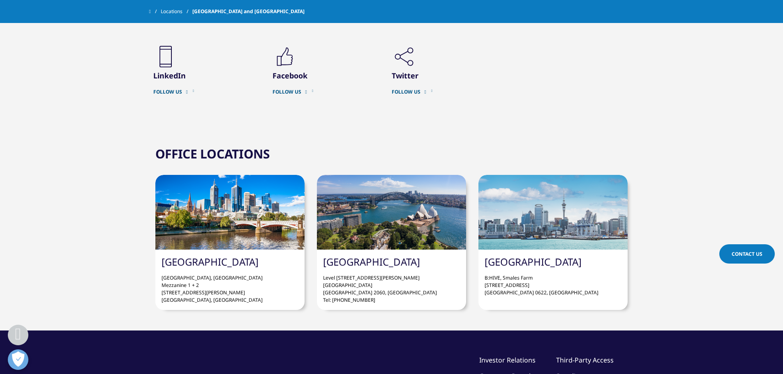
scroll to position [658, 0]
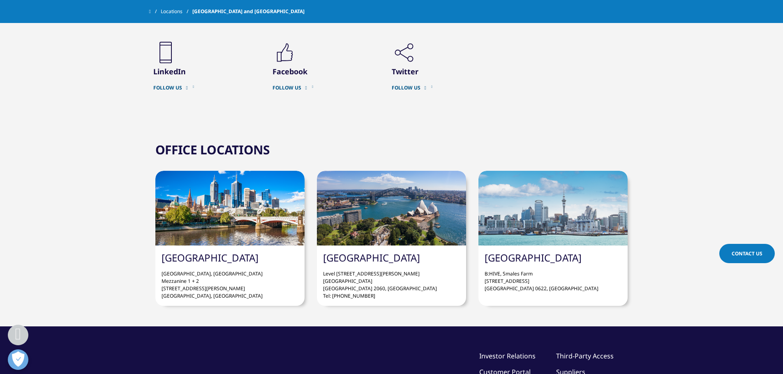
drag, startPoint x: 419, startPoint y: 231, endPoint x: 672, endPoint y: 68, distance: 300.5
click at [672, 126] on section "OFFICE LOCATIONS [GEOGRAPHIC_DATA] [GEOGRAPHIC_DATA], [GEOGRAPHIC_DATA] [STREET…" at bounding box center [391, 226] width 783 height 201
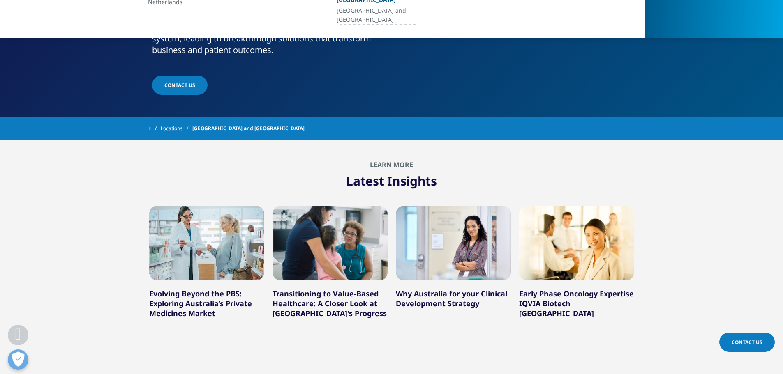
scroll to position [247, 0]
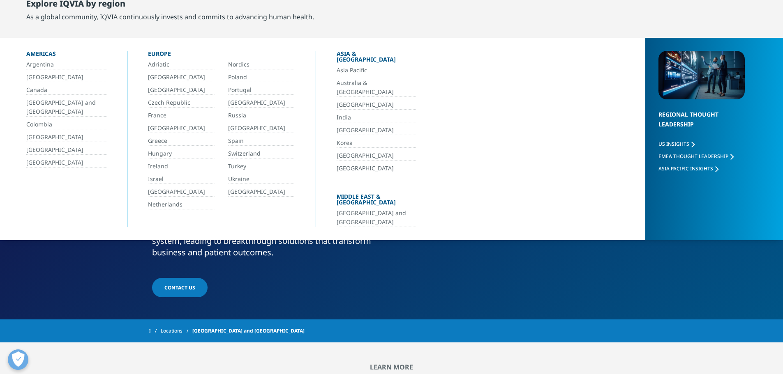
scroll to position [0, 0]
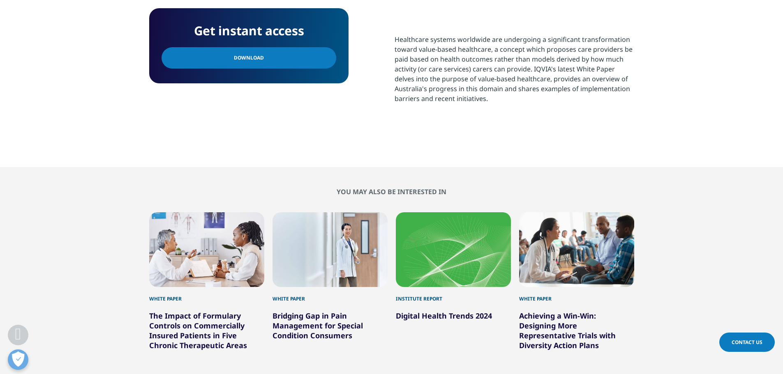
scroll to position [411, 0]
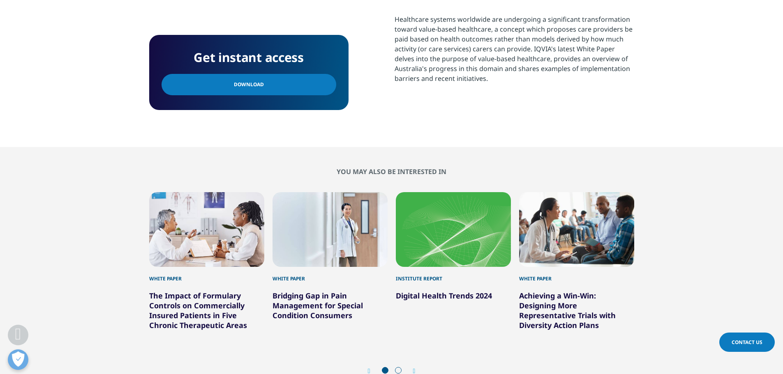
click at [267, 74] on link "Download" at bounding box center [249, 84] width 175 height 21
